Goal: Find specific page/section: Find specific page/section

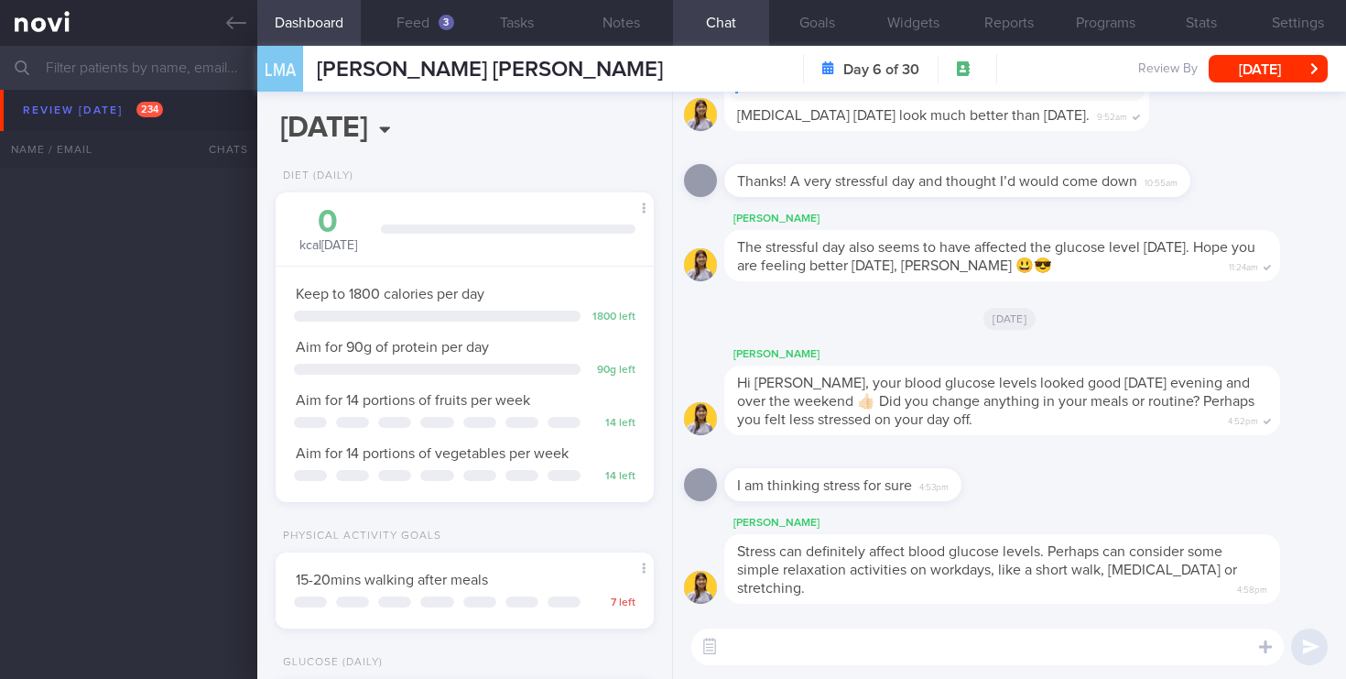
select select "9"
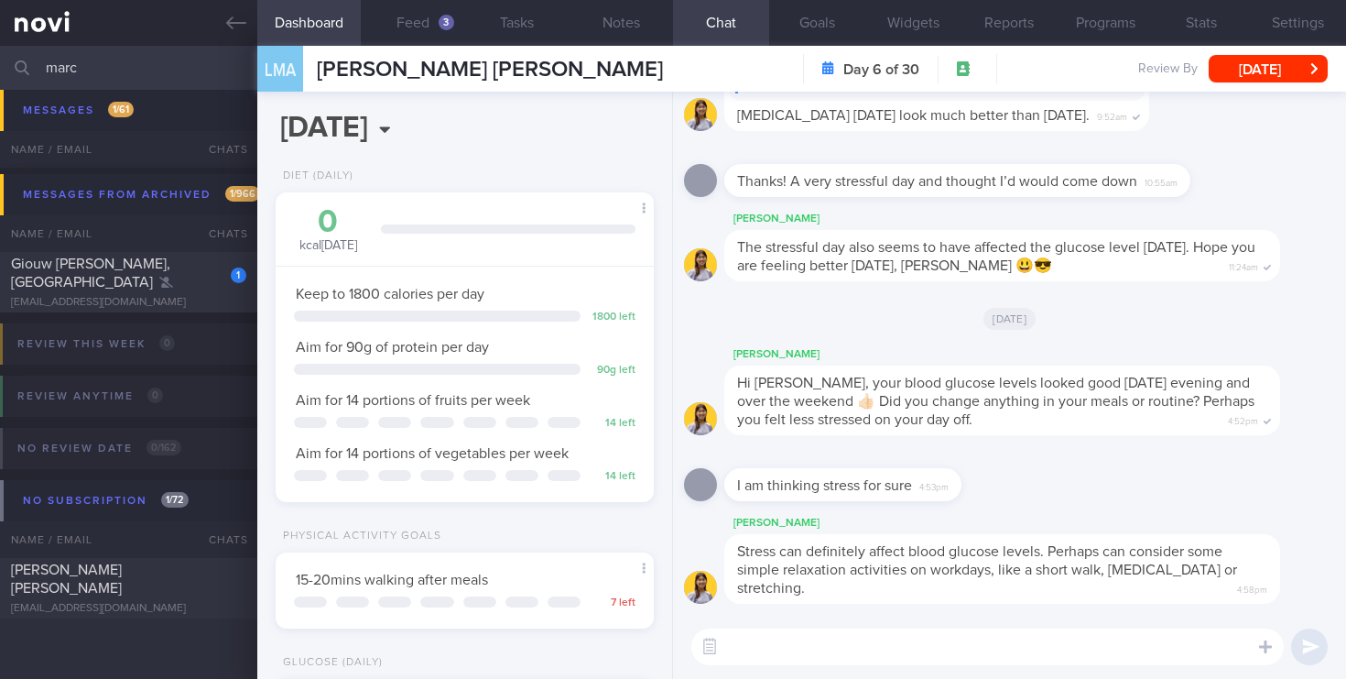
scroll to position [398, 0]
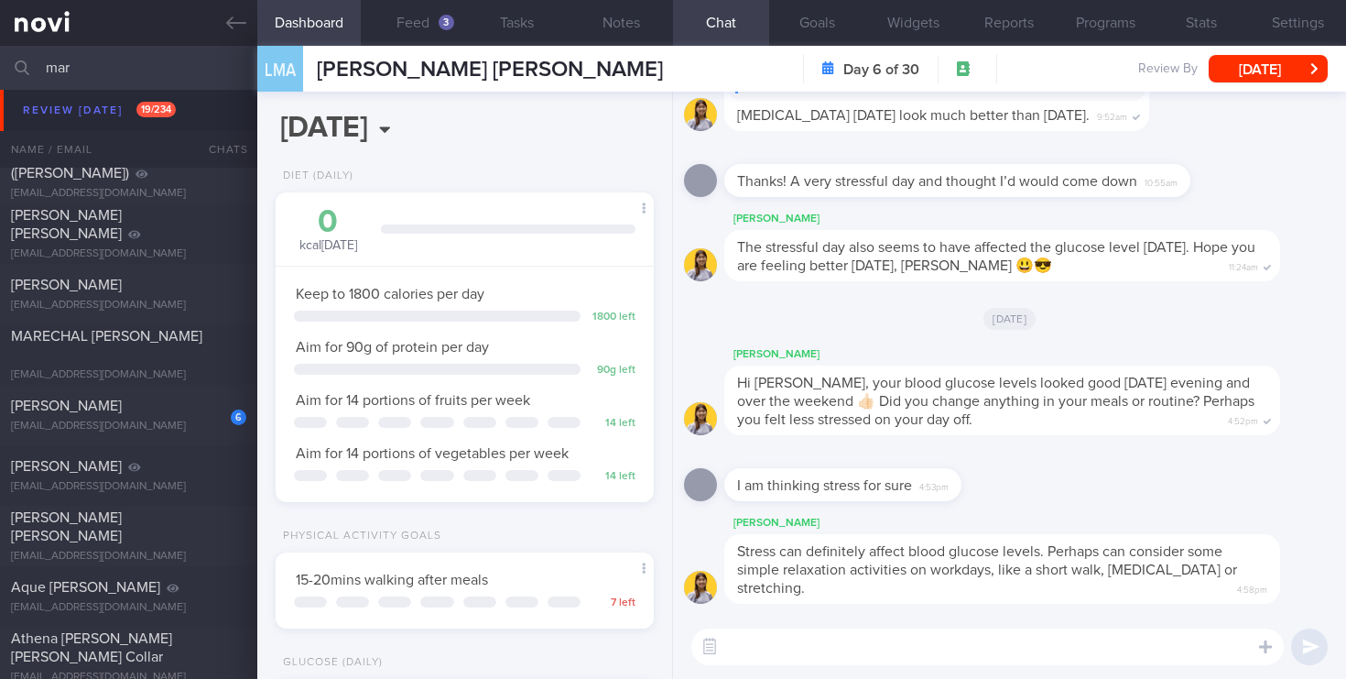
scroll to position [519, 0]
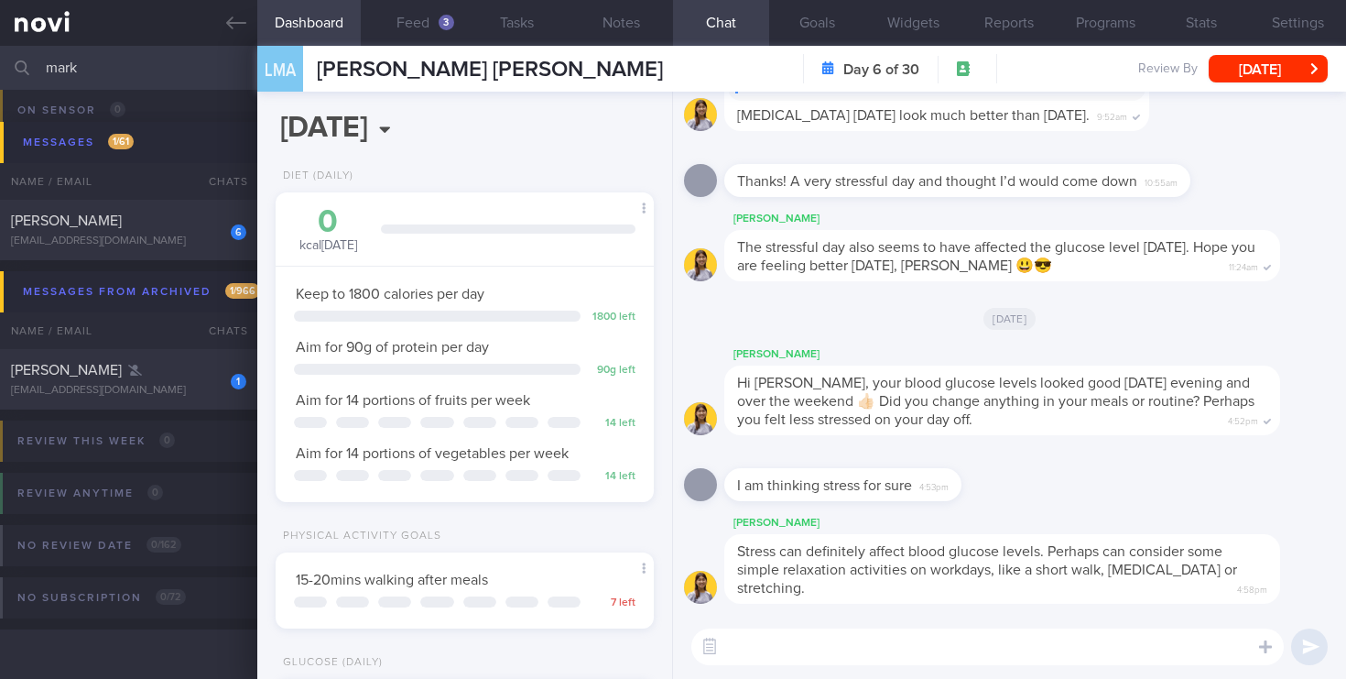
scroll to position [241, 0]
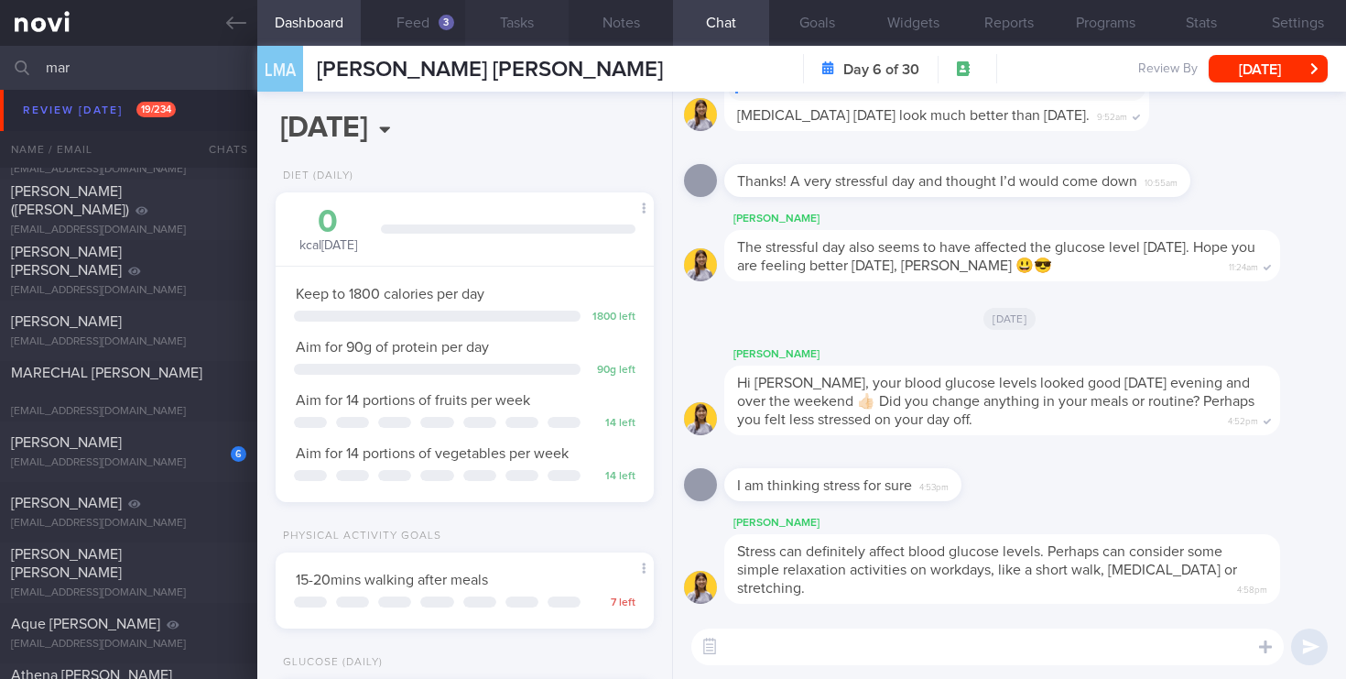
type input "mar"
